Goal: Transaction & Acquisition: Purchase product/service

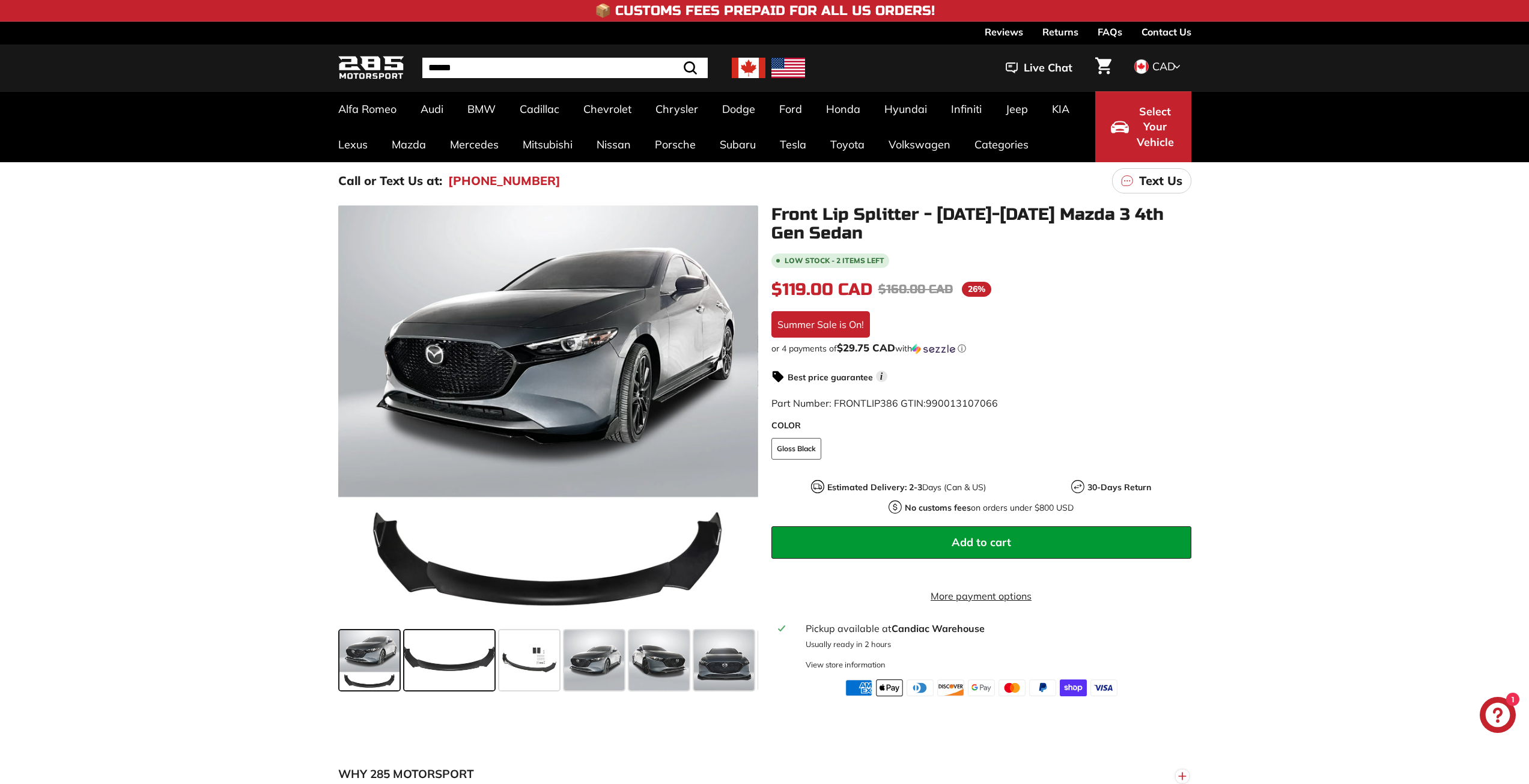
drag, startPoint x: 461, startPoint y: 674, endPoint x: 468, endPoint y: 671, distance: 7.6
click at [461, 674] on span at bounding box center [450, 660] width 90 height 60
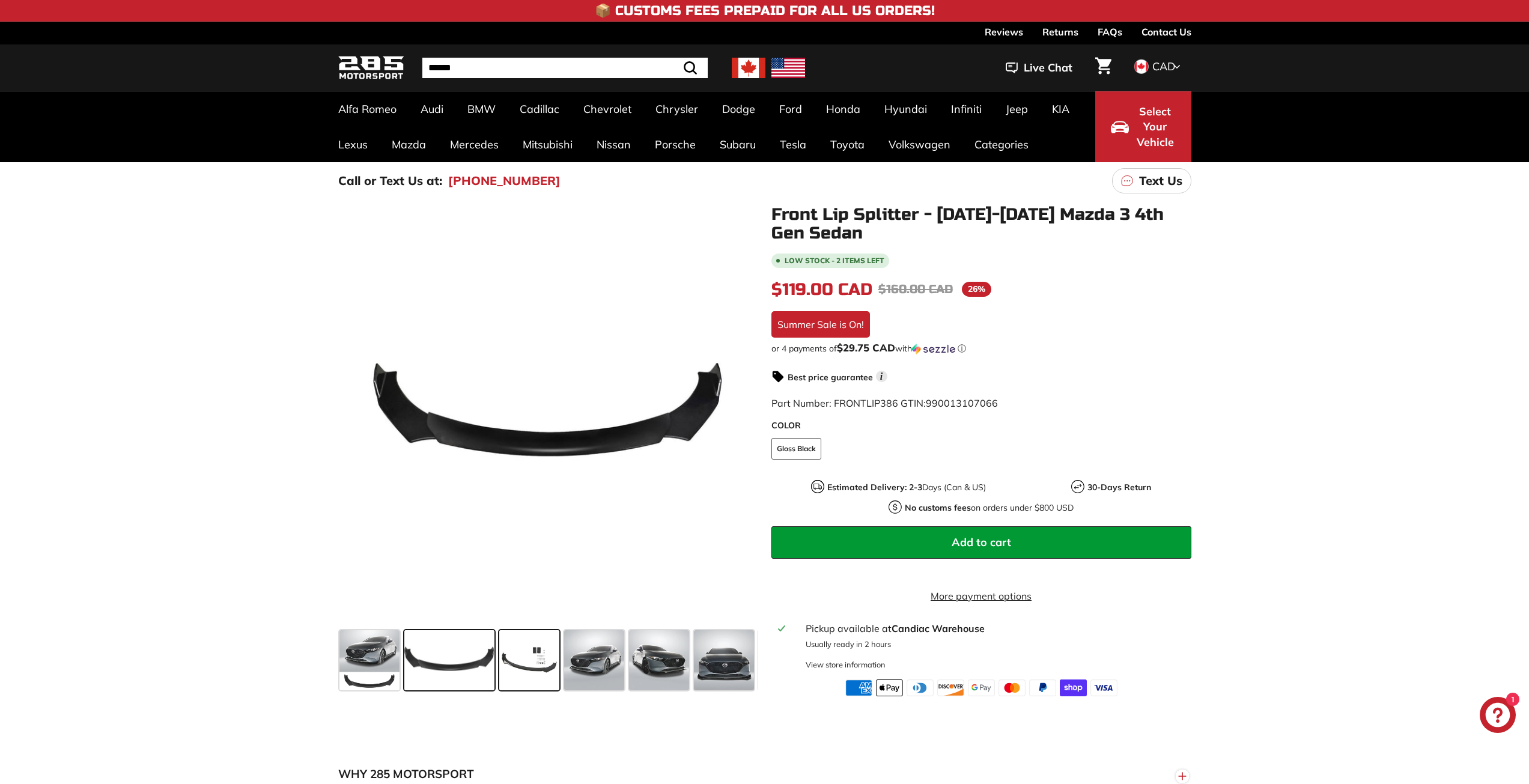
click at [533, 675] on span at bounding box center [530, 660] width 60 height 60
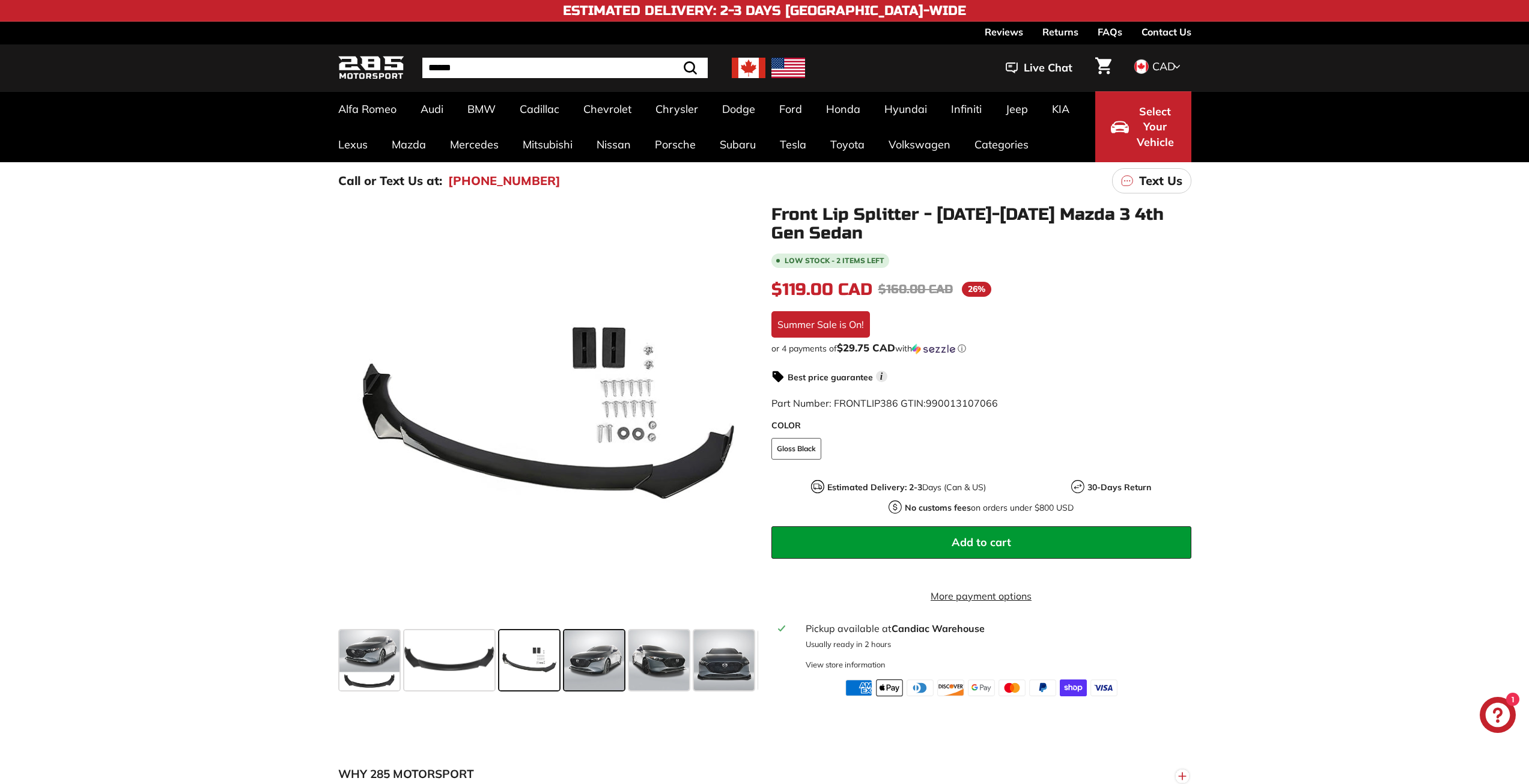
click at [584, 673] on span at bounding box center [594, 660] width 60 height 60
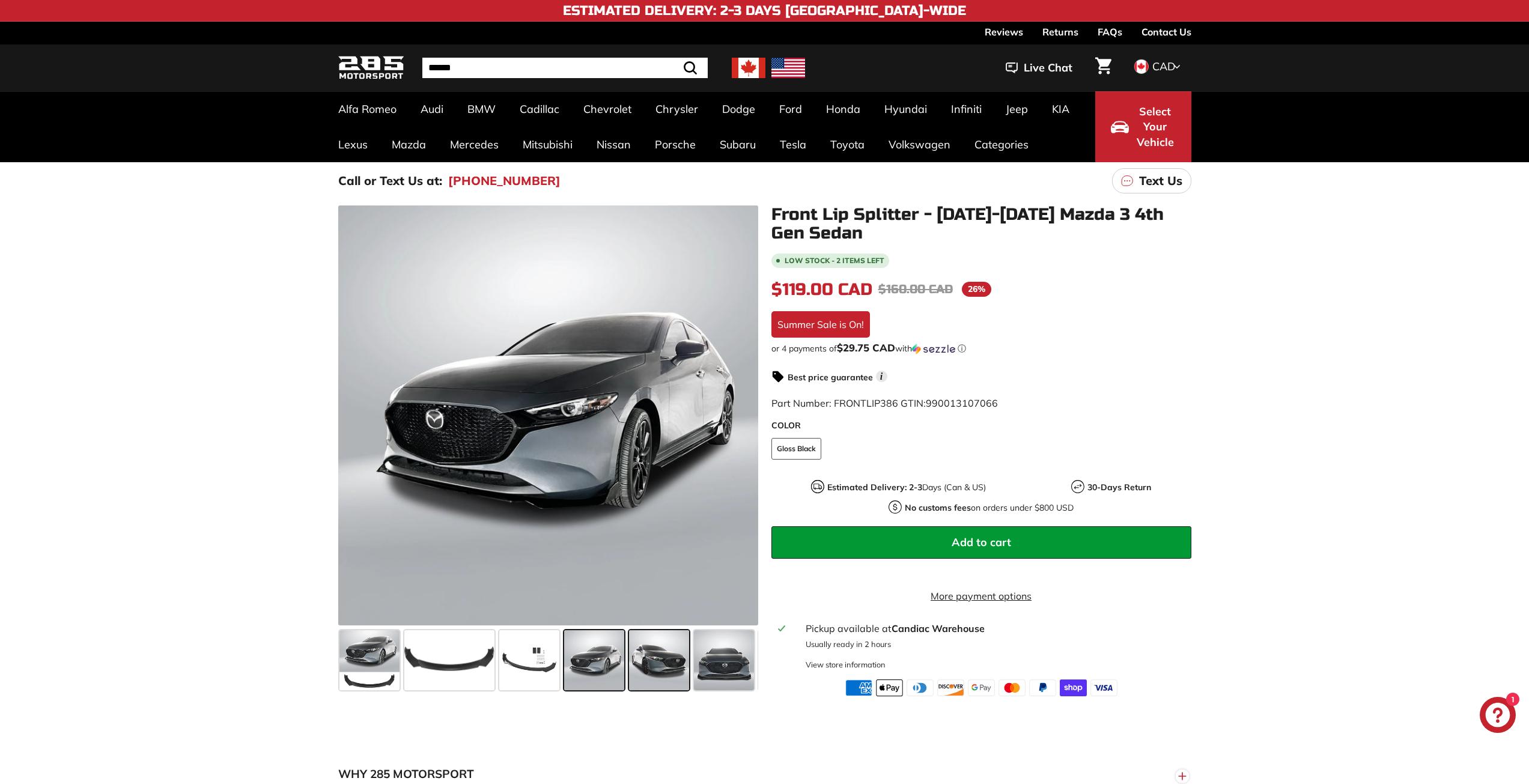
click at [669, 667] on span at bounding box center [659, 660] width 60 height 60
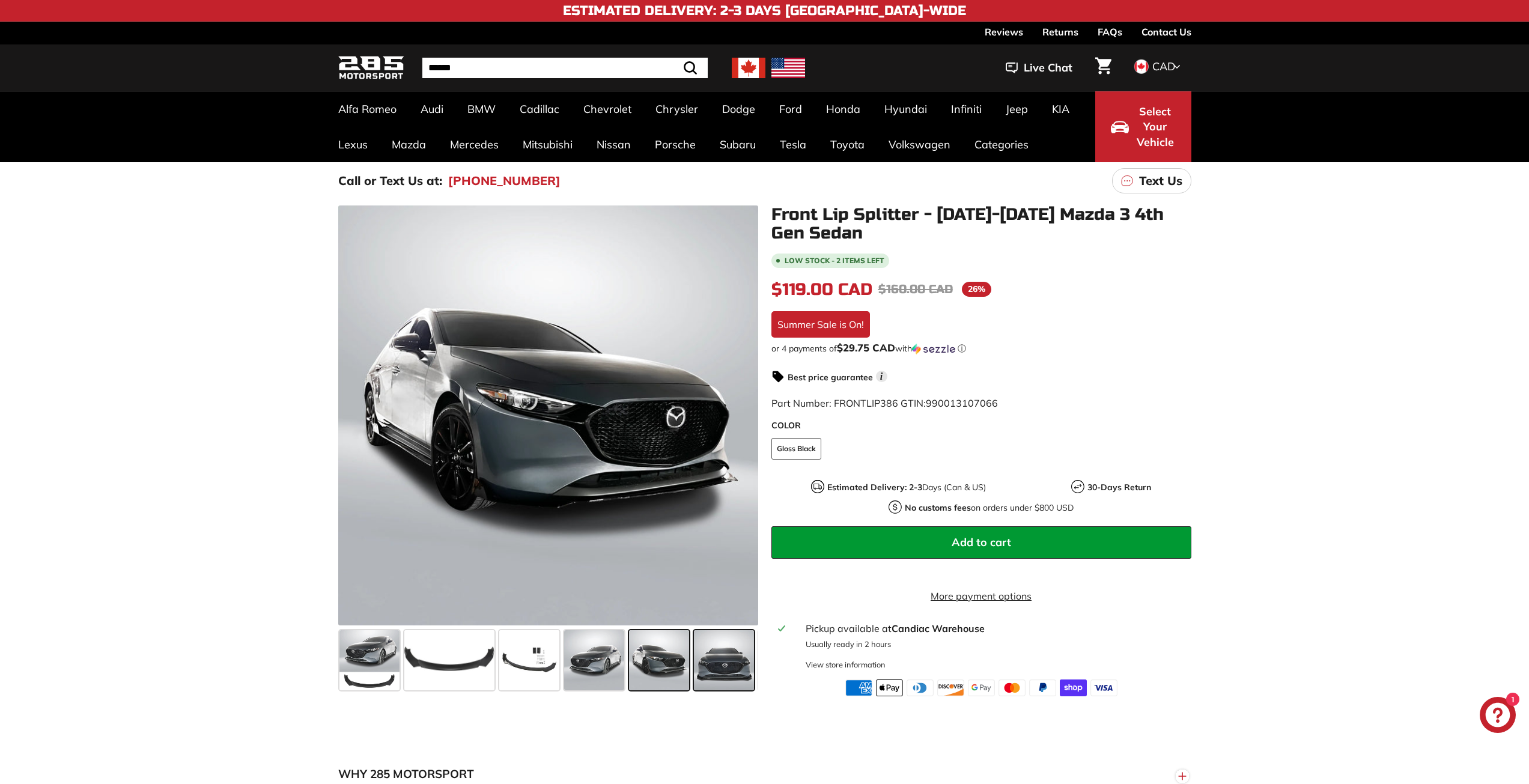
click at [721, 670] on span at bounding box center [724, 660] width 60 height 60
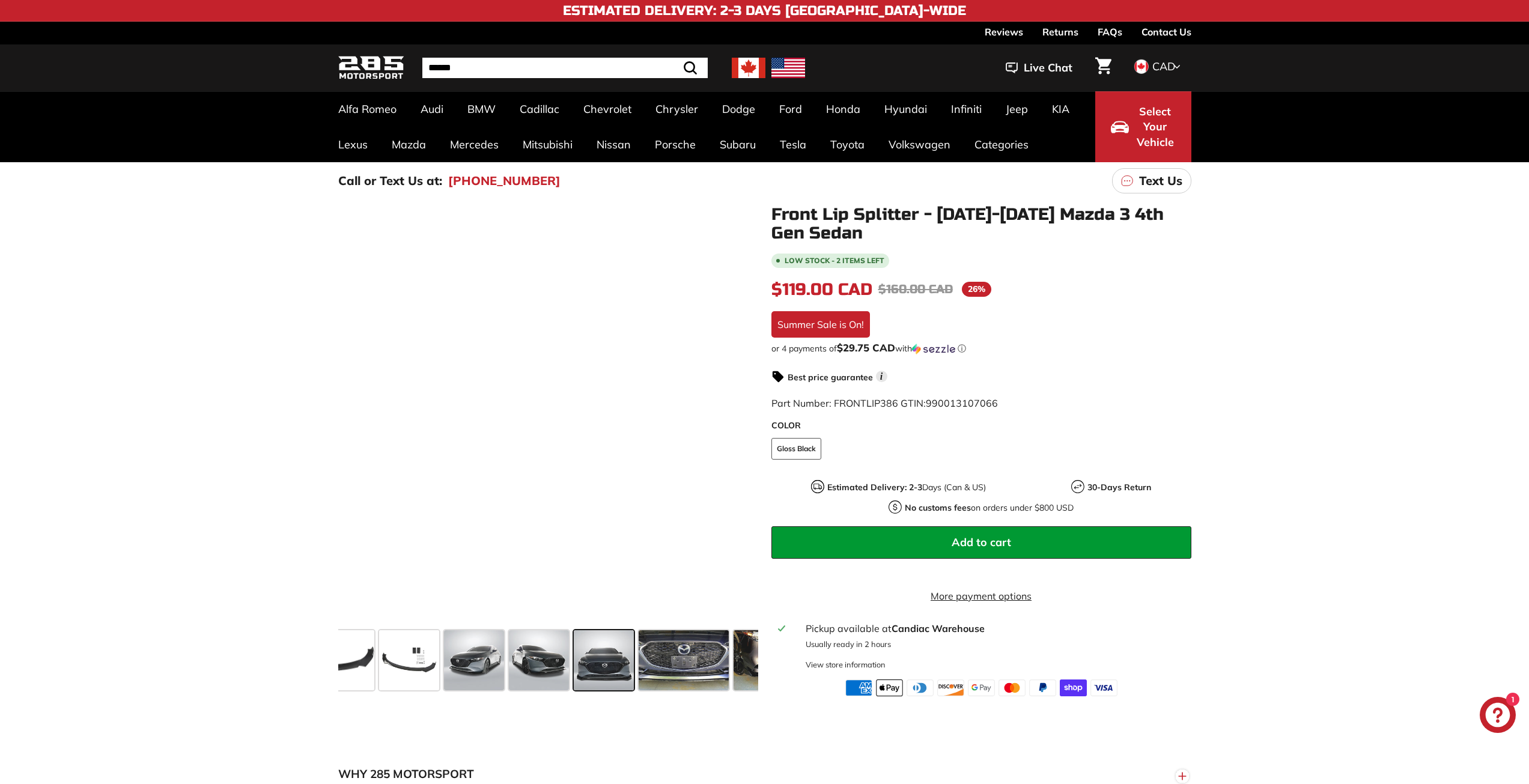
scroll to position [0, 176]
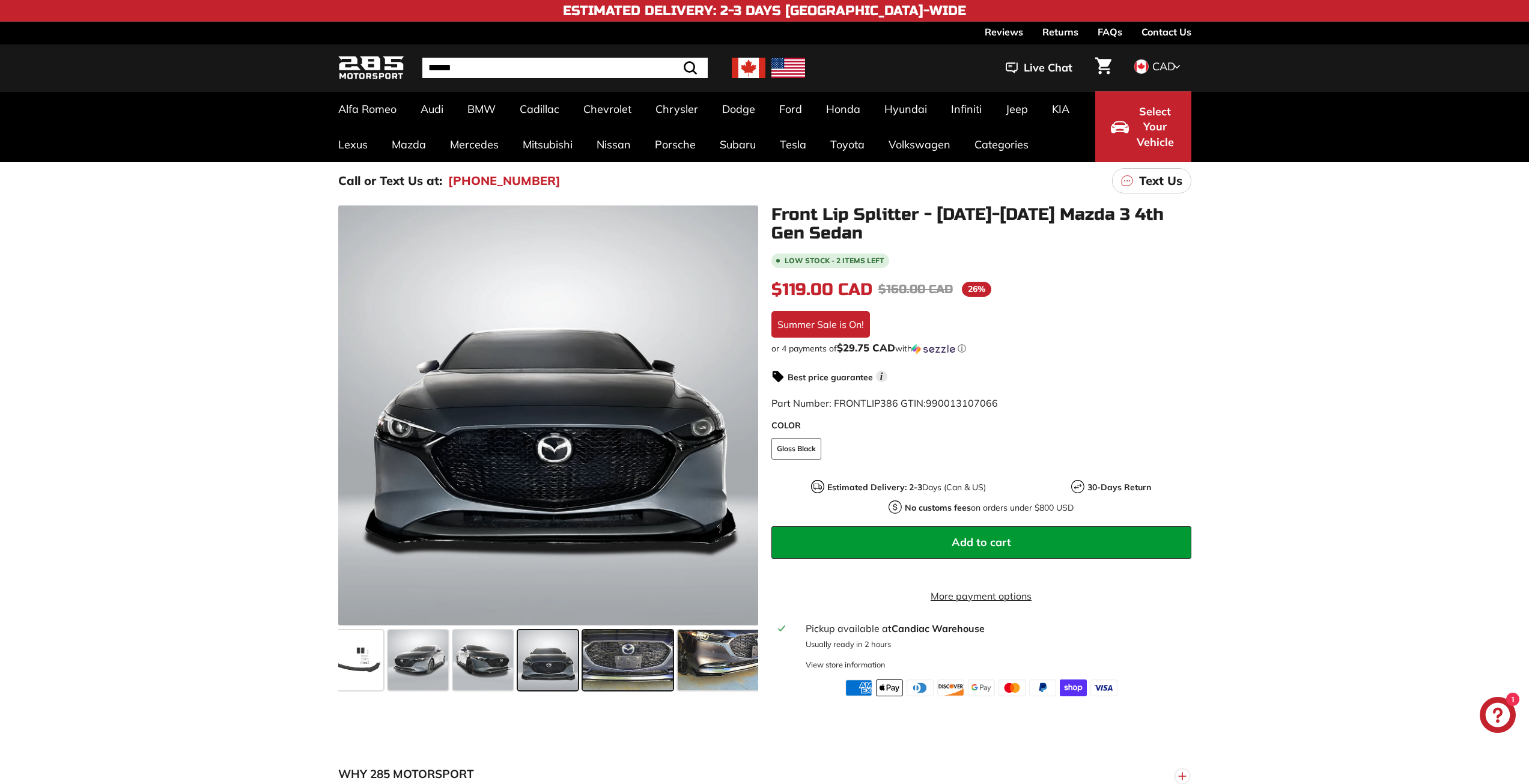
click at [627, 676] on span at bounding box center [628, 660] width 90 height 60
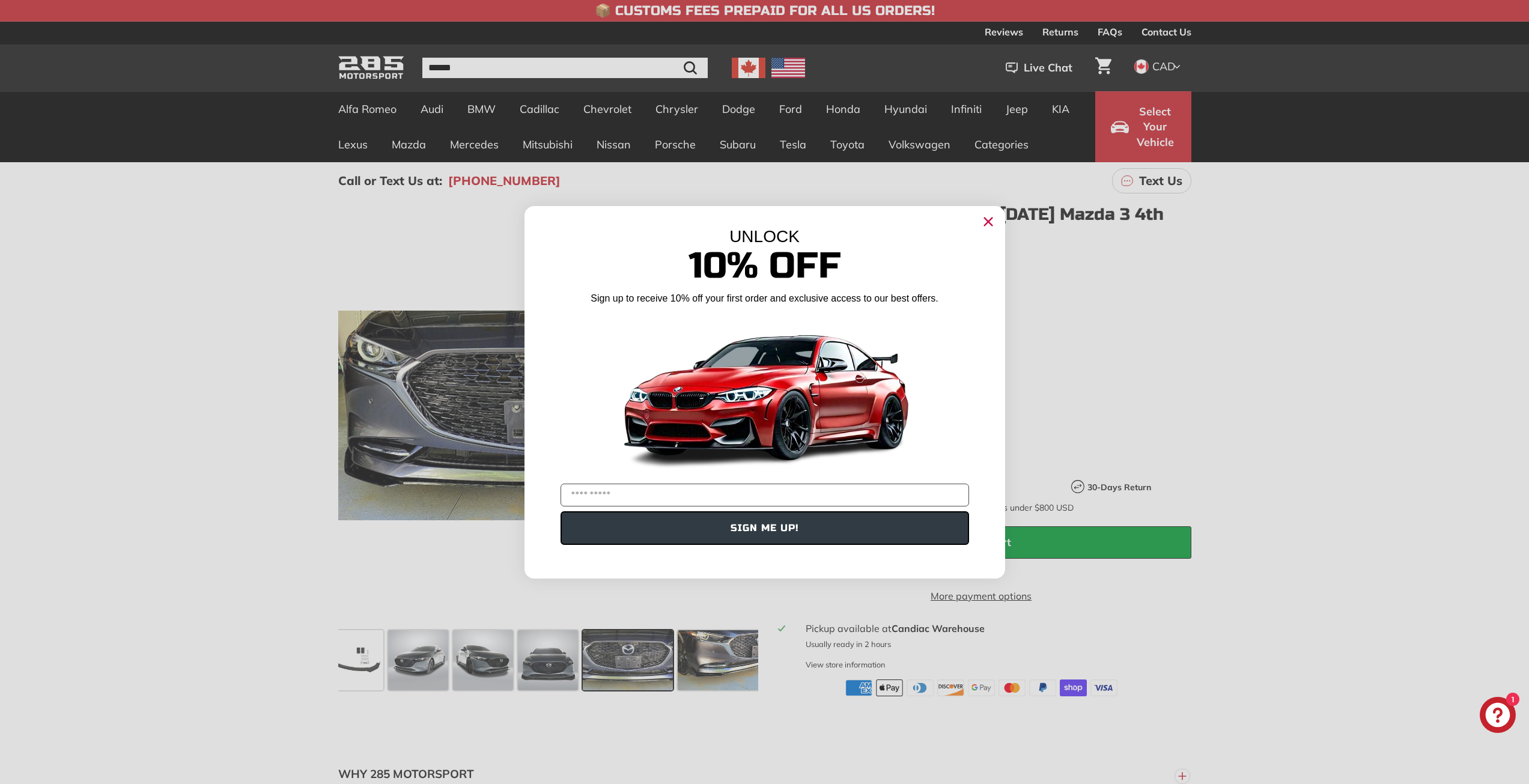
click at [990, 230] on circle "Close dialog" at bounding box center [988, 221] width 18 height 18
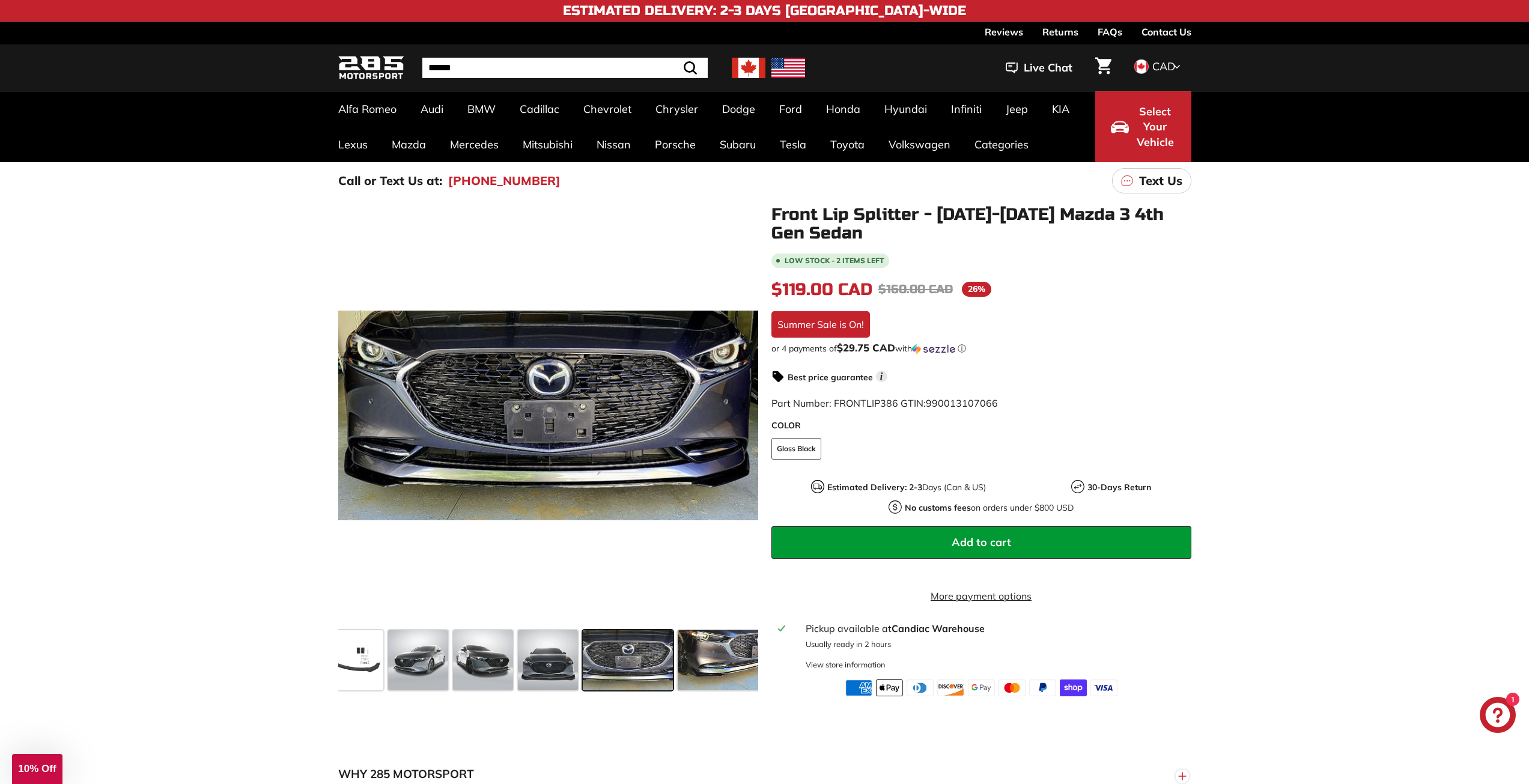
click at [1315, 367] on div ".cls-1{fill:none;stroke:#000;stroke-miterlimit:10;stroke-width:2px} .cls-1{fill…" at bounding box center [764, 448] width 1529 height 497
click at [361, 64] on img at bounding box center [371, 68] width 66 height 28
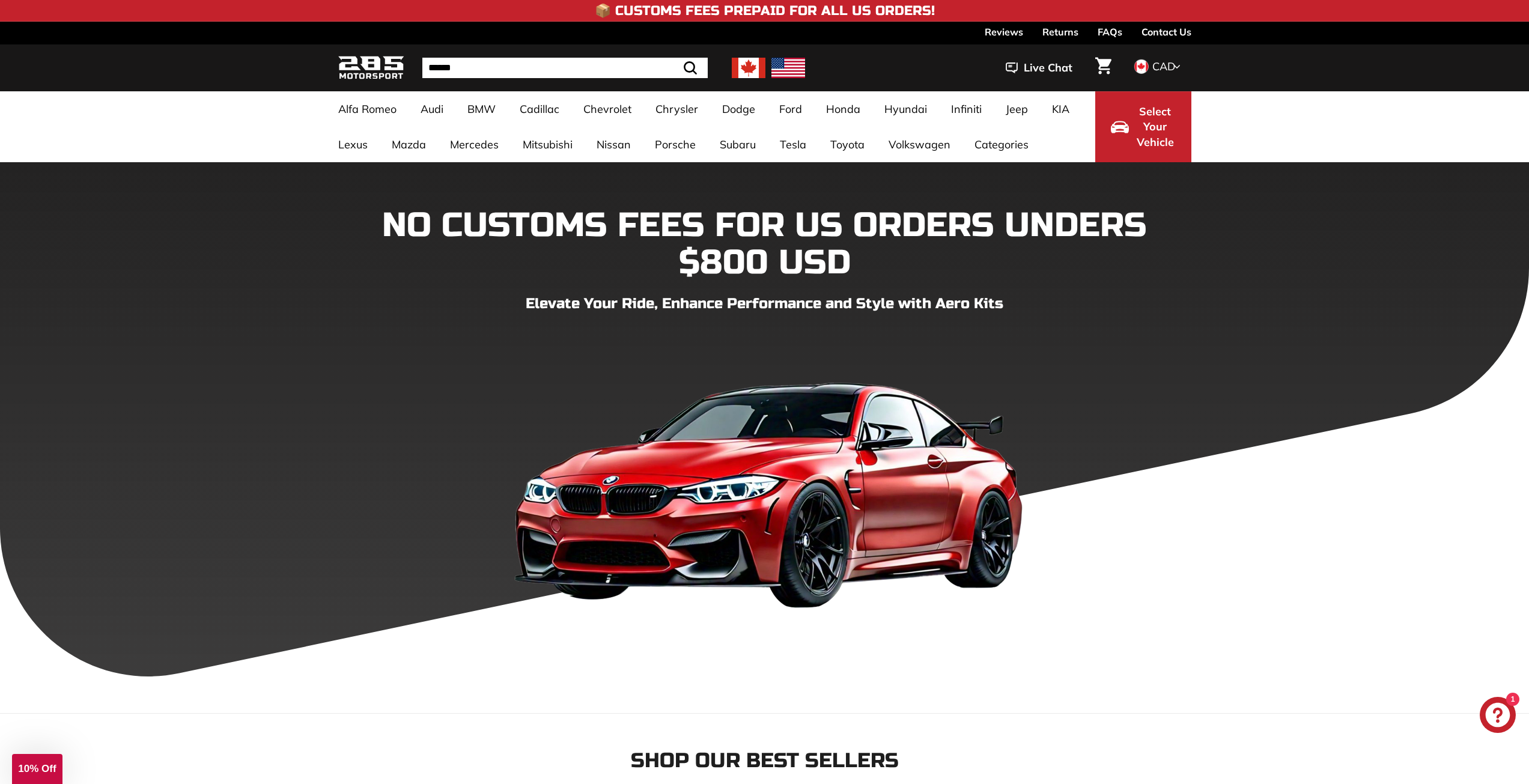
click at [742, 61] on img at bounding box center [749, 68] width 34 height 20
click at [746, 61] on img at bounding box center [749, 68] width 34 height 20
click at [701, 16] on h4 "📦 Customs Fees Prepaid for All US Orders!" at bounding box center [764, 11] width 340 height 14
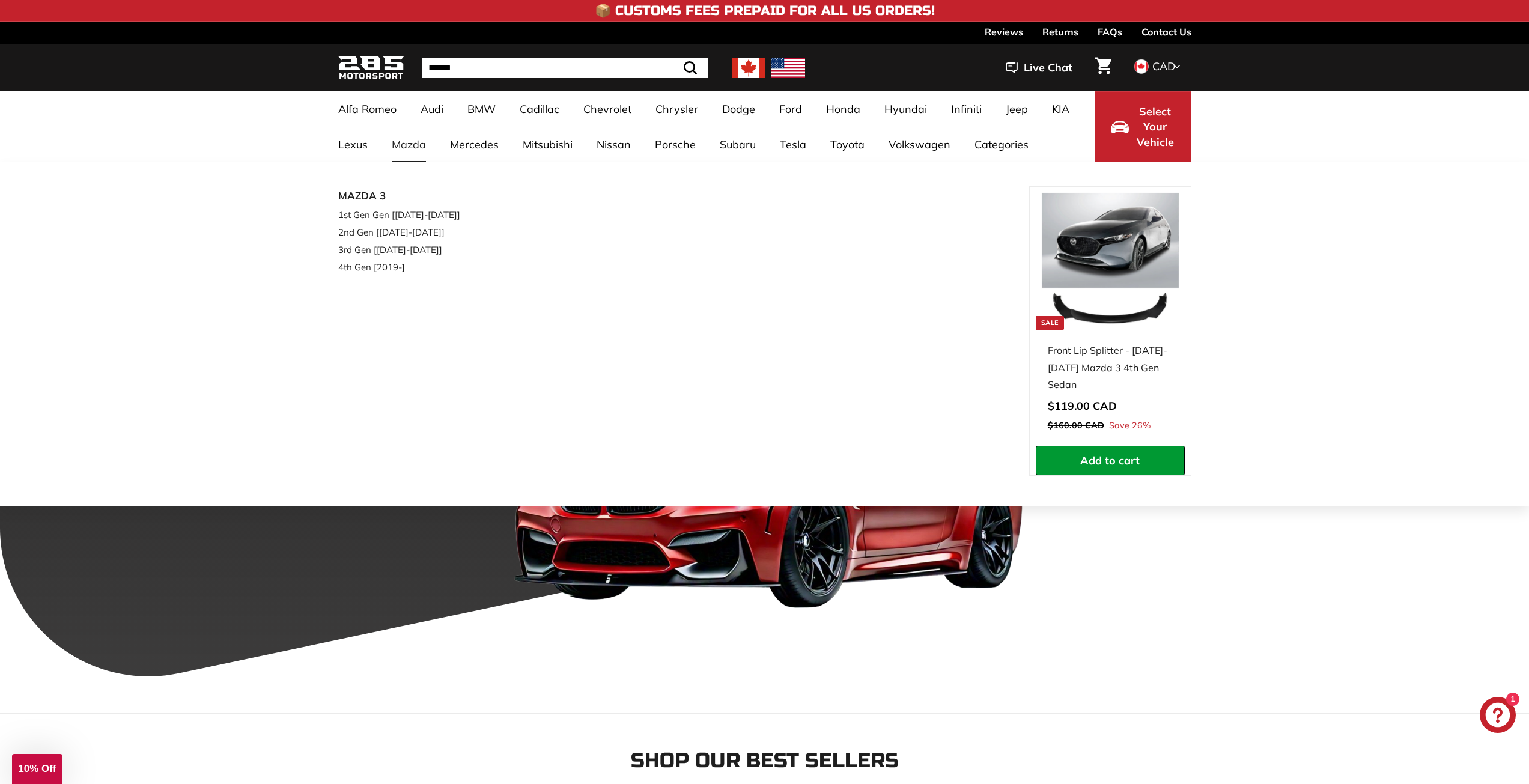
click at [418, 146] on link "Mazda" at bounding box center [409, 144] width 58 height 35
click at [385, 266] on link "4th Gen [2019-]" at bounding box center [409, 267] width 142 height 17
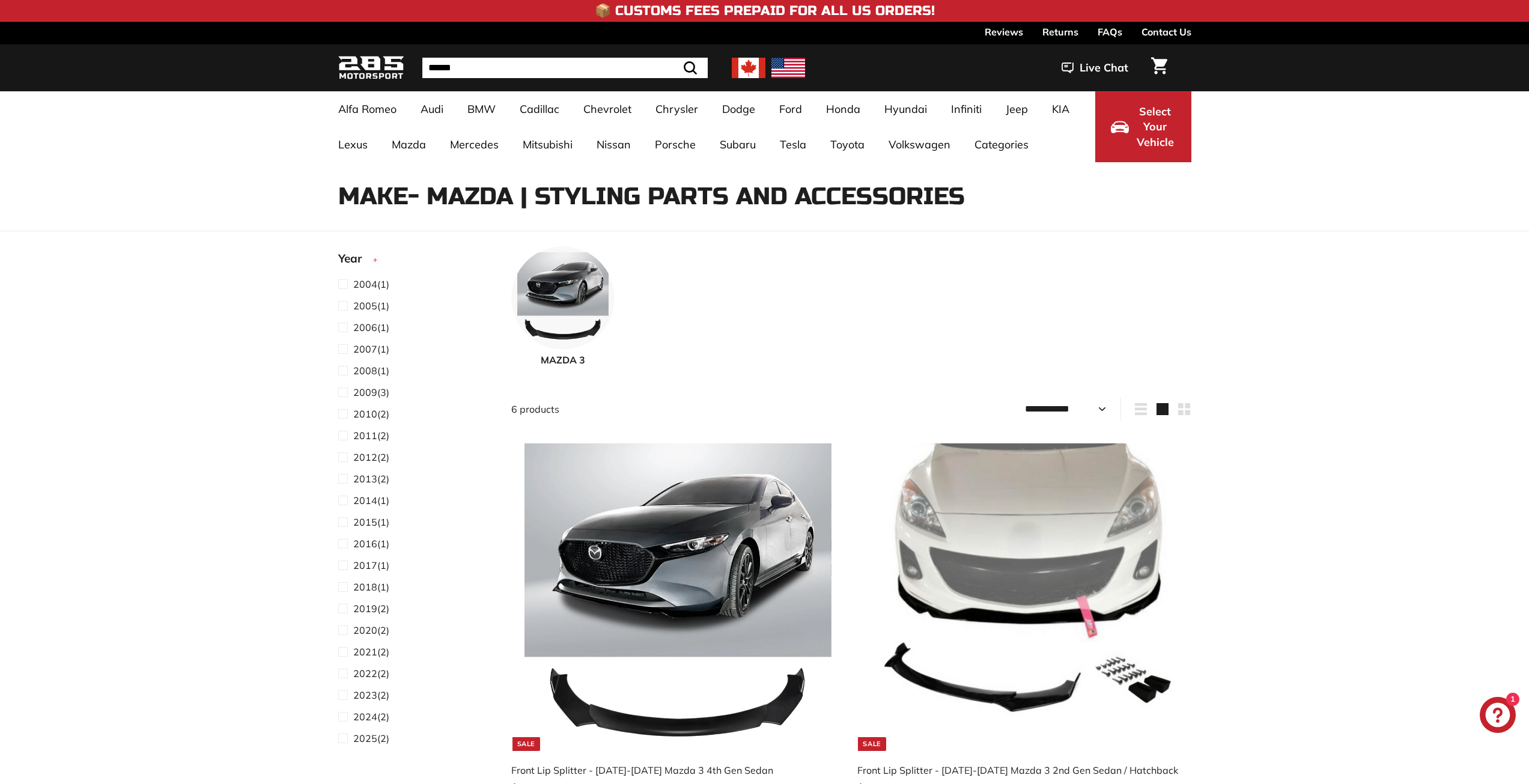
select select "**********"
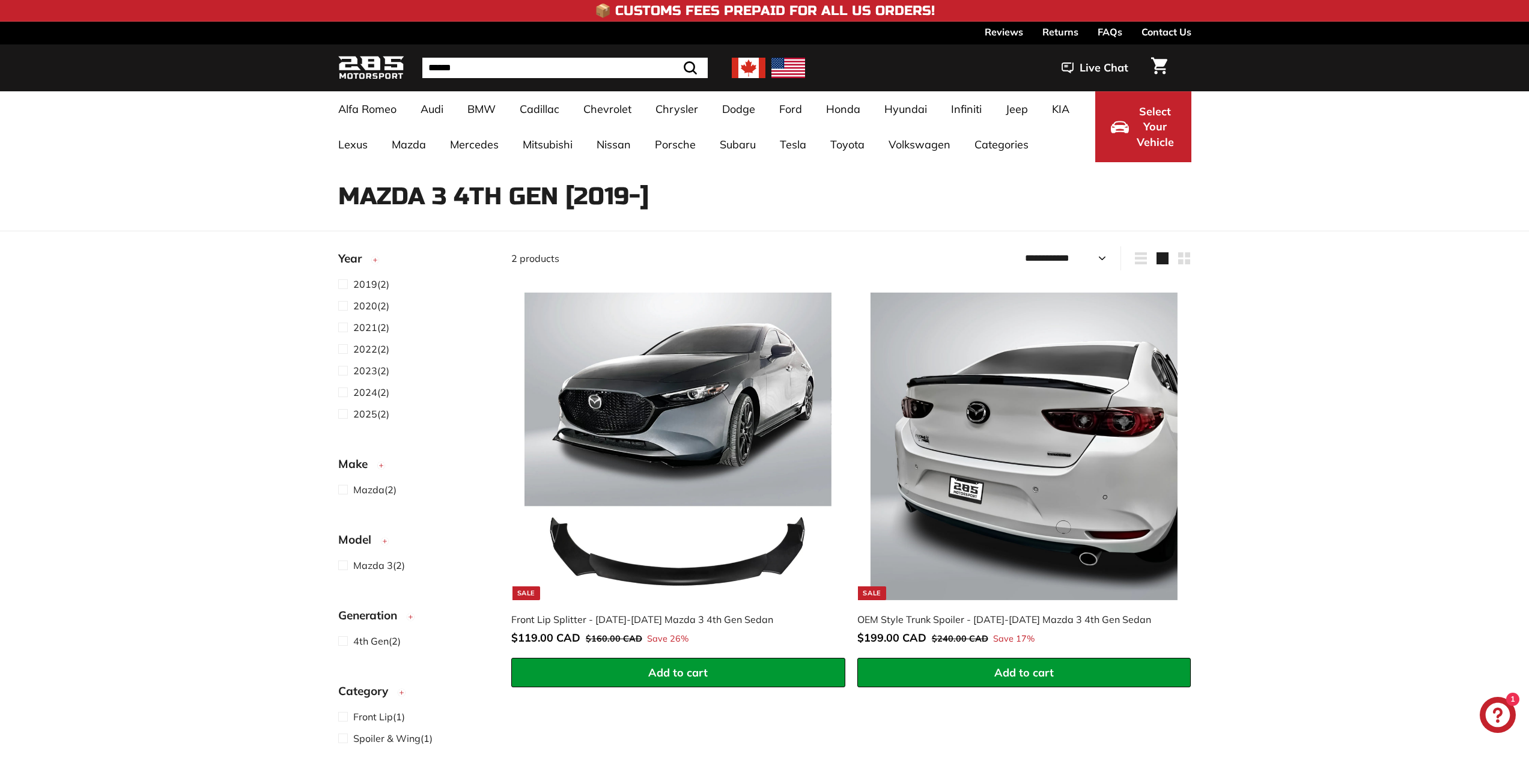
select select "**********"
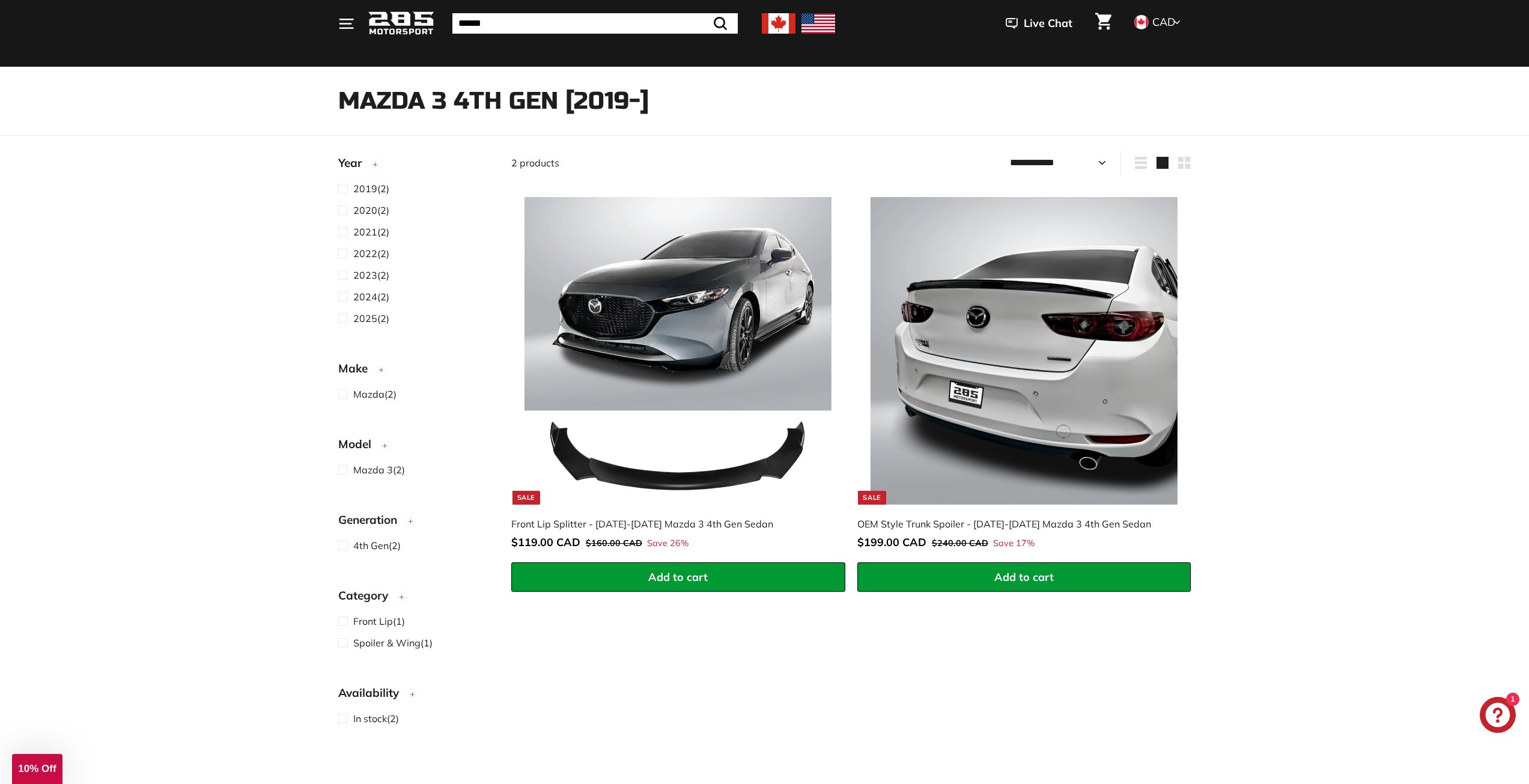
scroll to position [60, 0]
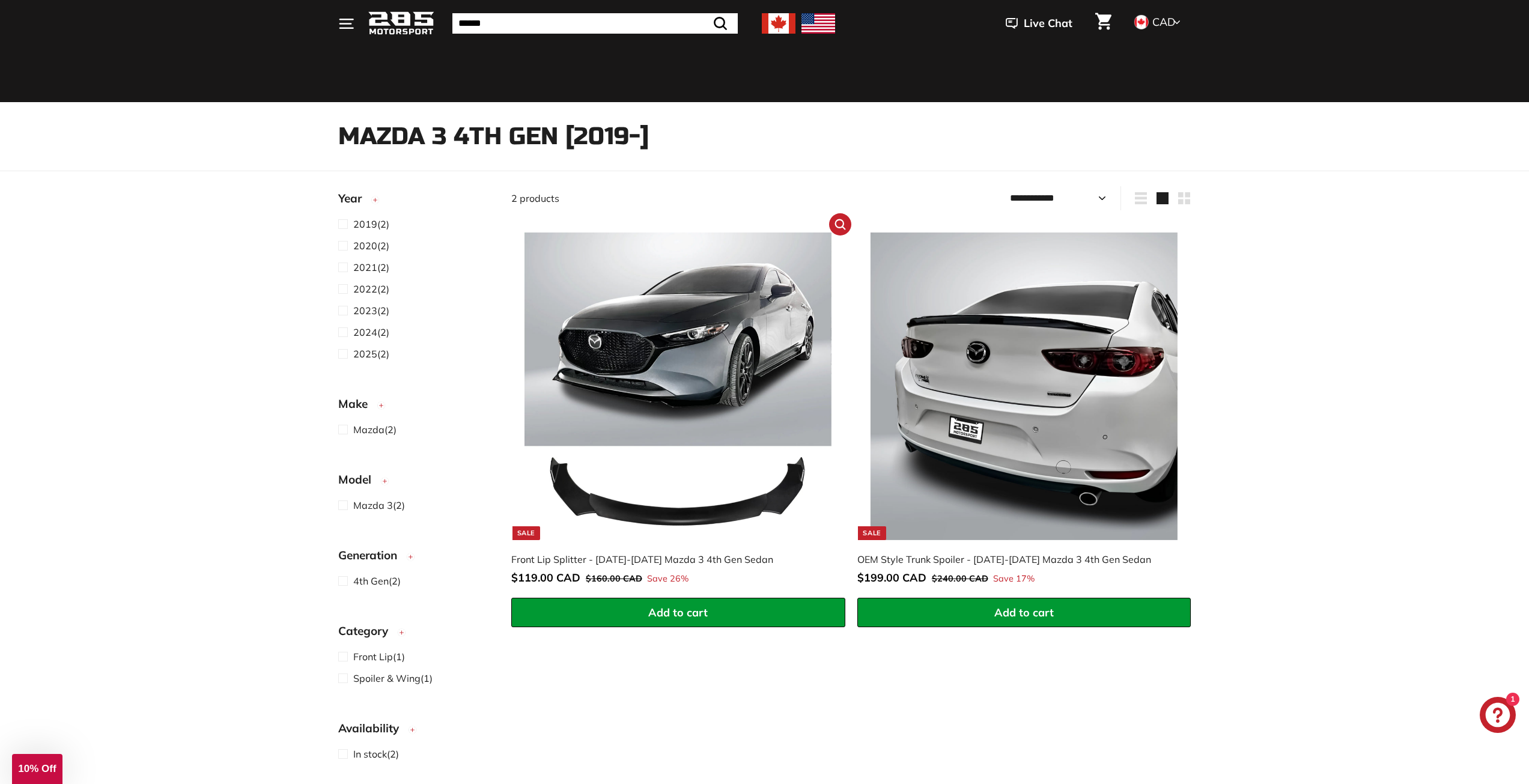
click at [728, 363] on img at bounding box center [678, 386] width 307 height 307
